Goal: Task Accomplishment & Management: Manage account settings

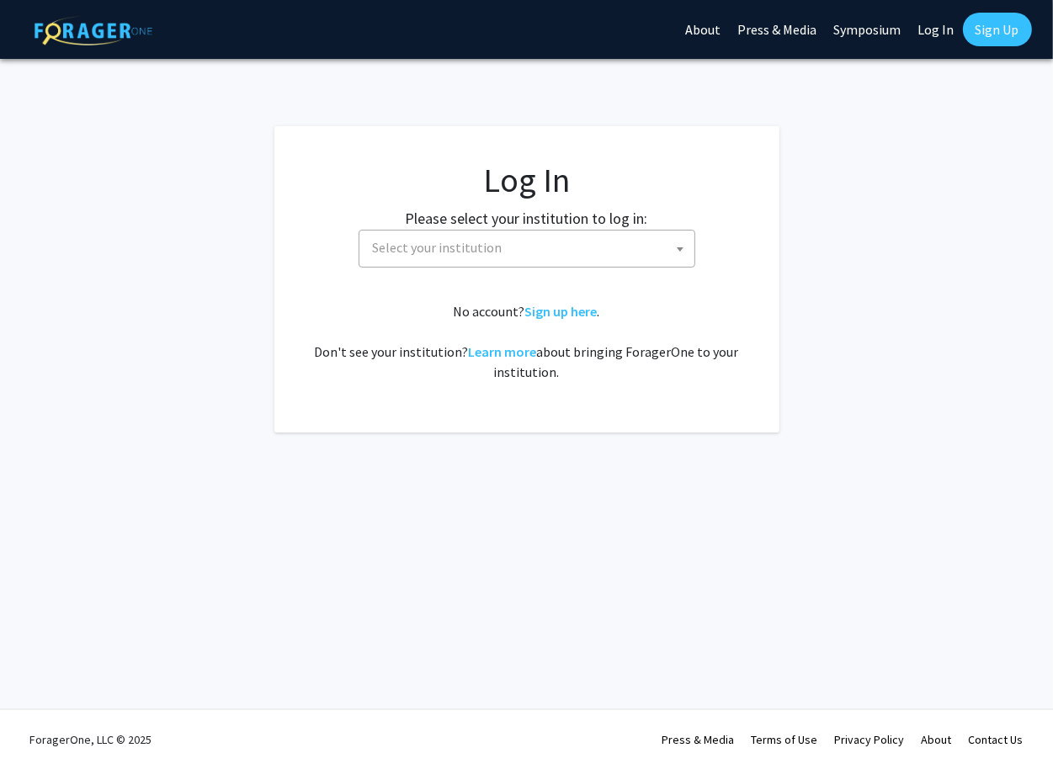
click at [435, 249] on span "Select your institution" at bounding box center [438, 247] width 130 height 17
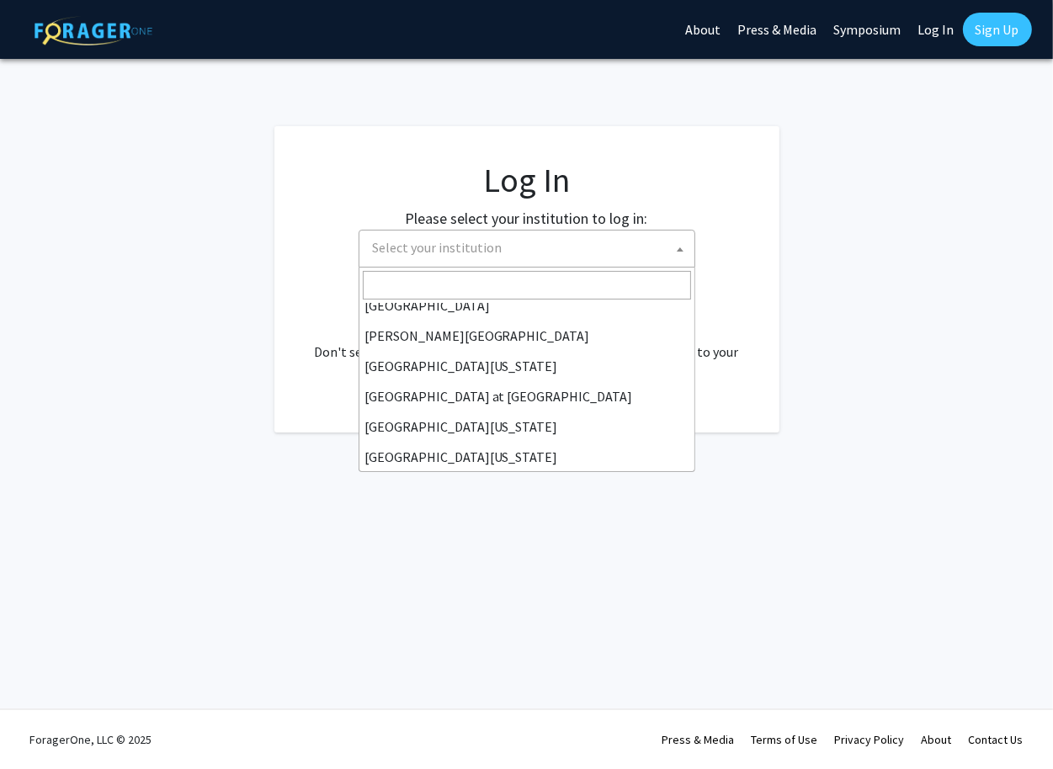
scroll to position [589, 0]
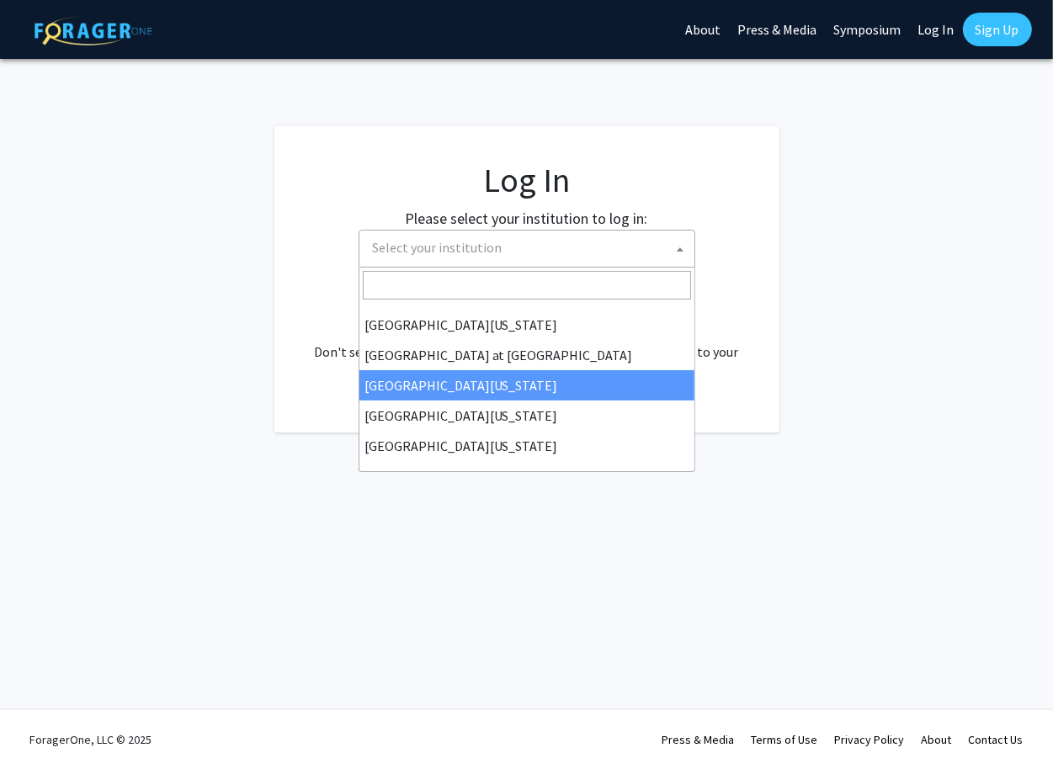
select select "13"
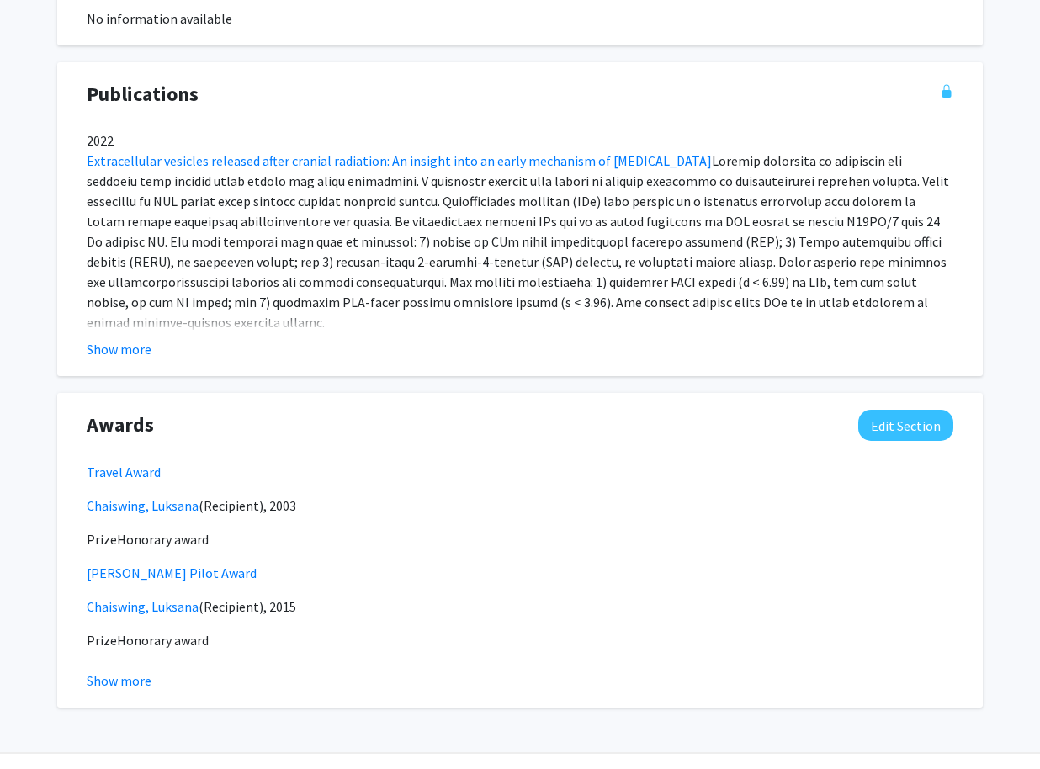
scroll to position [1369, 0]
